Goal: Register for event/course

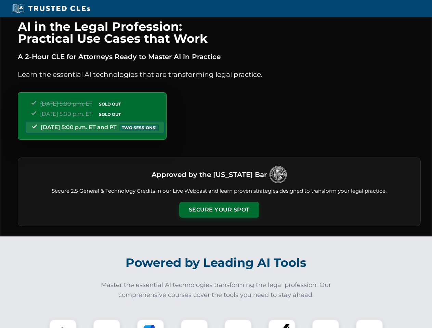
click at [219, 210] on button "Secure Your Spot" at bounding box center [219, 210] width 80 height 16
click at [63, 324] on img at bounding box center [63, 333] width 20 height 20
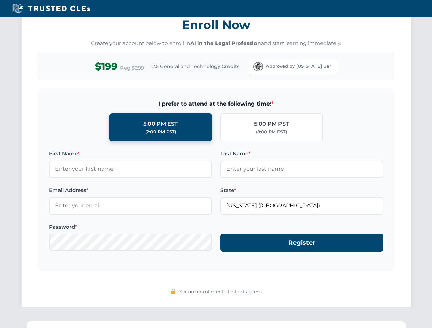
scroll to position [671, 0]
